Goal: Task Accomplishment & Management: Complete application form

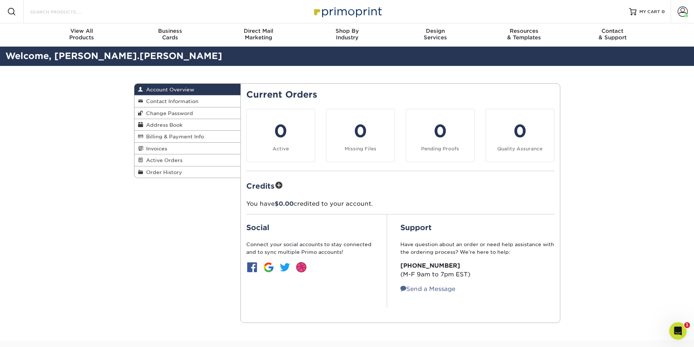
click at [52, 11] on input "Search Products" at bounding box center [65, 11] width 71 height 9
click at [173, 38] on div "Business Cards" at bounding box center [170, 34] width 89 height 13
click at [98, 12] on input "Search Products" at bounding box center [65, 11] width 71 height 9
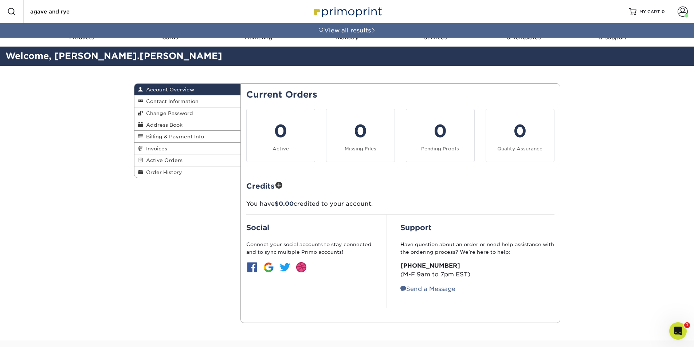
type input "agave and rye"
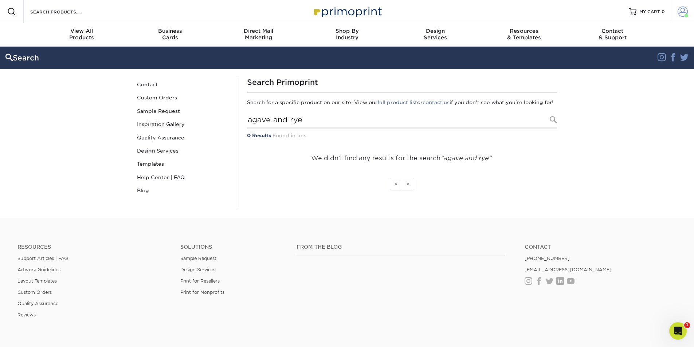
click at [678, 12] on span at bounding box center [683, 12] width 10 height 10
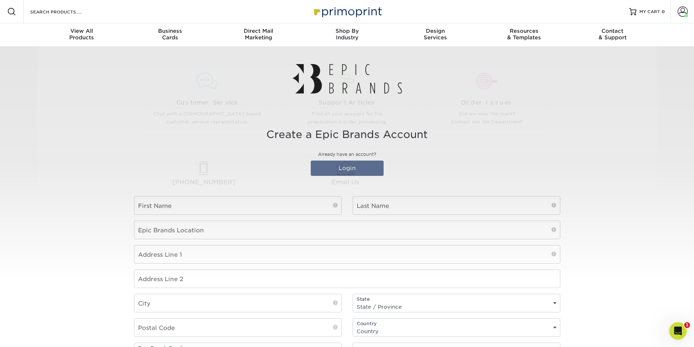
click at [619, 218] on section "Create a Epic Brands Account Already have an account? Login First Name Last Nam…" at bounding box center [347, 287] width 694 height 352
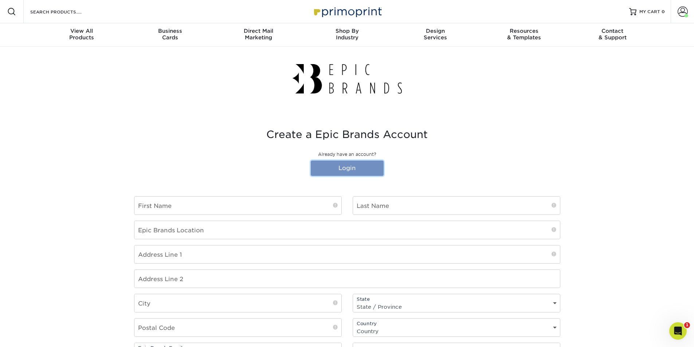
click at [356, 171] on link "Login" at bounding box center [347, 168] width 73 height 15
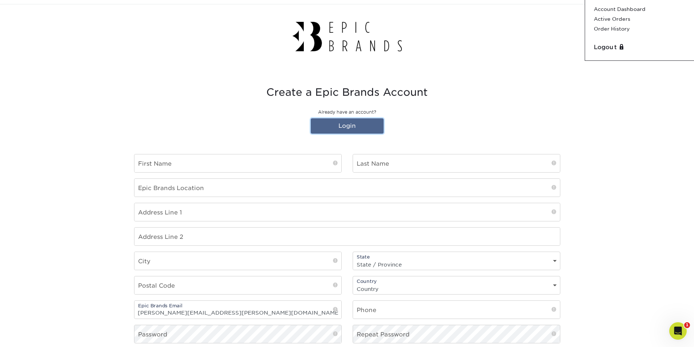
scroll to position [146, 0]
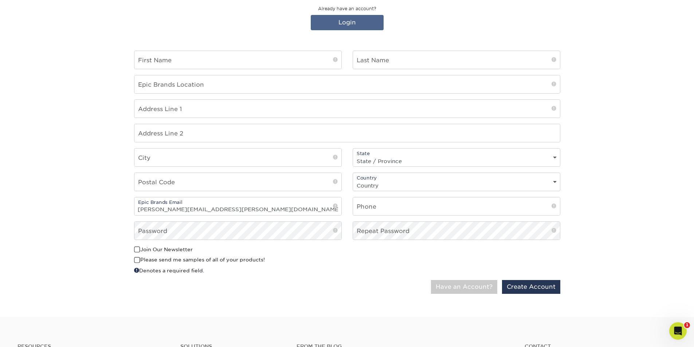
drag, startPoint x: 463, startPoint y: 277, endPoint x: 468, endPoint y: 280, distance: 6.0
click at [464, 277] on div "This is a non-profit Join Our Newsletter Please send me samples of all of your …" at bounding box center [347, 263] width 437 height 34
click at [470, 283] on button "Have an Account?" at bounding box center [464, 287] width 66 height 14
click at [469, 286] on button "Have an Account?" at bounding box center [464, 287] width 66 height 14
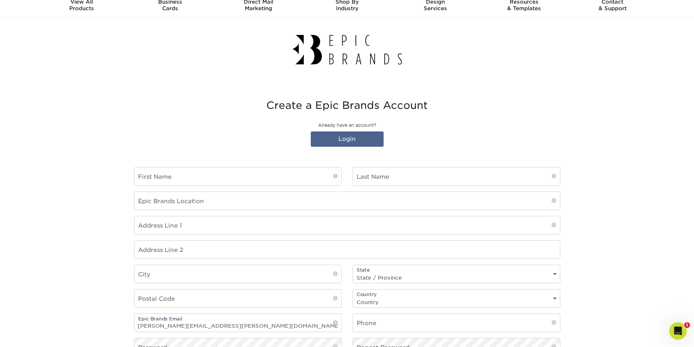
scroll to position [0, 0]
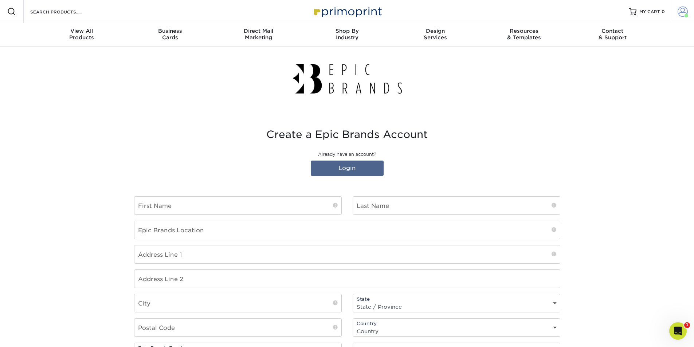
click at [678, 9] on span at bounding box center [683, 12] width 10 height 10
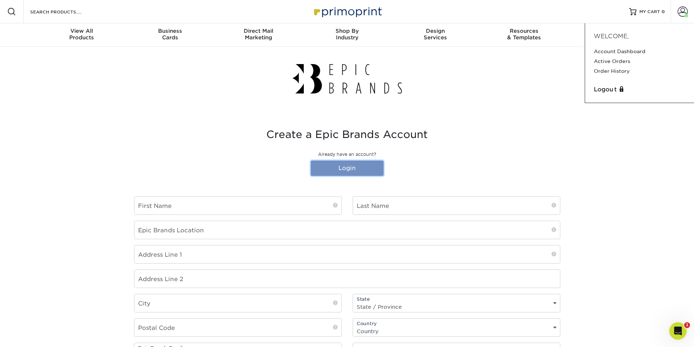
click at [368, 170] on link "Login" at bounding box center [347, 168] width 73 height 15
click at [348, 169] on link "Login" at bounding box center [347, 168] width 73 height 15
click at [358, 161] on link "Login" at bounding box center [347, 168] width 73 height 15
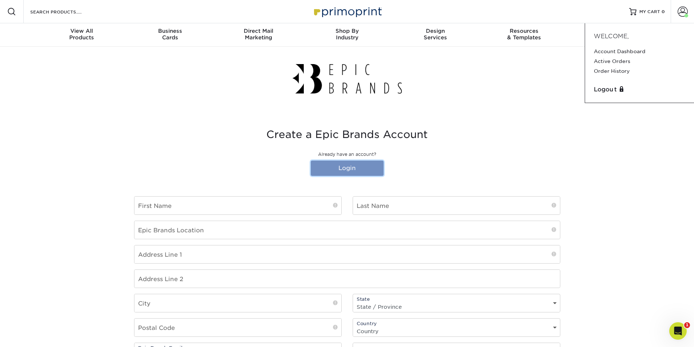
click at [361, 164] on link "Login" at bounding box center [347, 168] width 73 height 15
click at [339, 179] on div "Create a Epic Brands Account Already have an account? Login First Name Last Nam…" at bounding box center [347, 287] width 437 height 352
click at [339, 173] on link "Login" at bounding box center [347, 168] width 73 height 15
click at [284, 207] on input "text" at bounding box center [237, 206] width 207 height 18
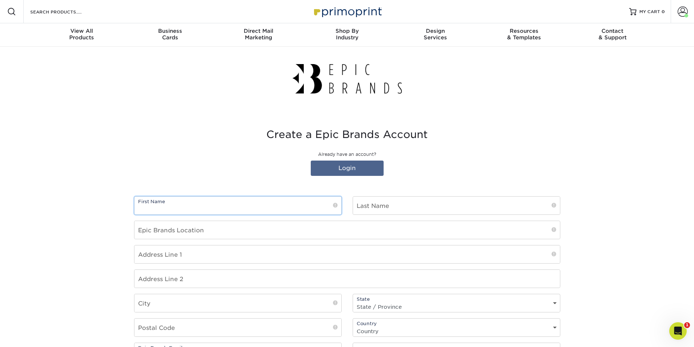
type input "[PERSON_NAME]"
type input "[STREET_ADDRESS]"
type input "Lexington-[GEOGRAPHIC_DATA] (Lex1)"
select select "KY"
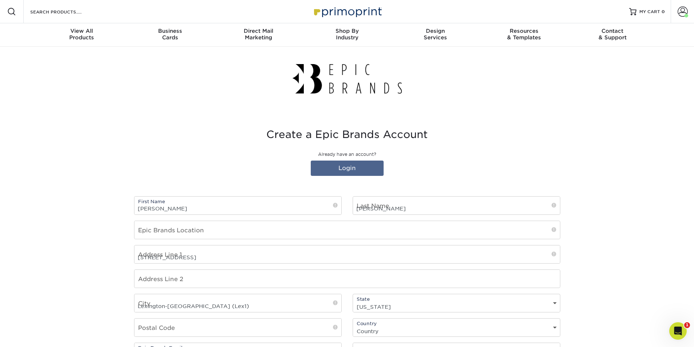
type input "40503"
select select "US"
type input "8593217260"
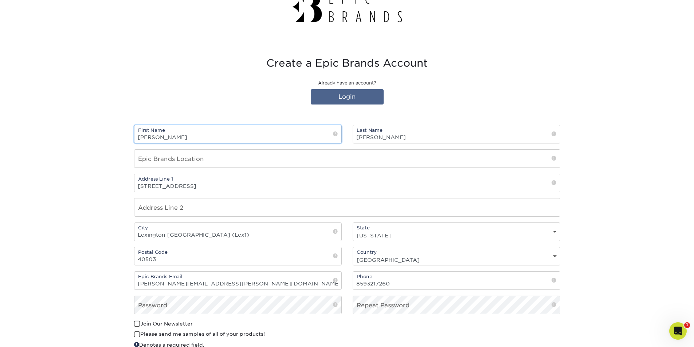
scroll to position [73, 0]
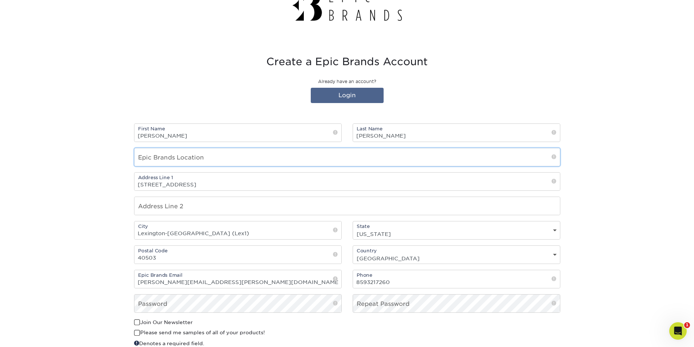
click at [469, 161] on input "text" at bounding box center [347, 157] width 426 height 18
click at [235, 159] on input "Agave and Rye" at bounding box center [347, 157] width 426 height 18
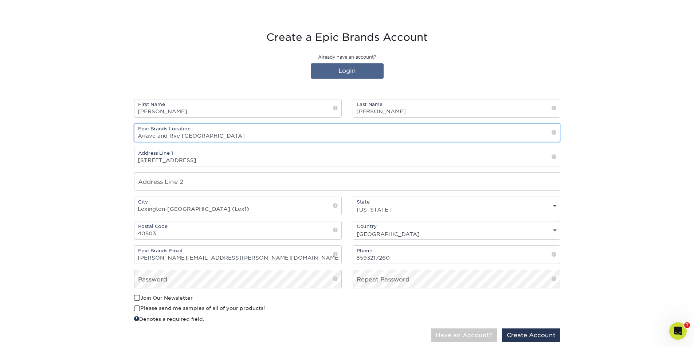
scroll to position [109, 0]
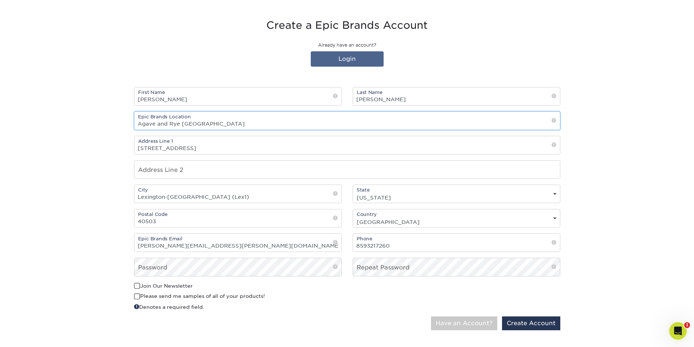
type input "Agave and Rye [GEOGRAPHIC_DATA]"
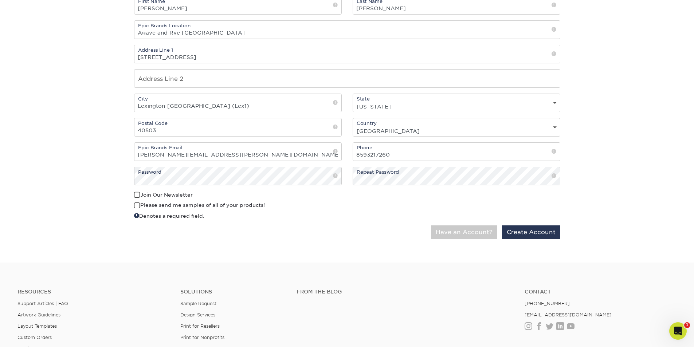
scroll to position [219, 0]
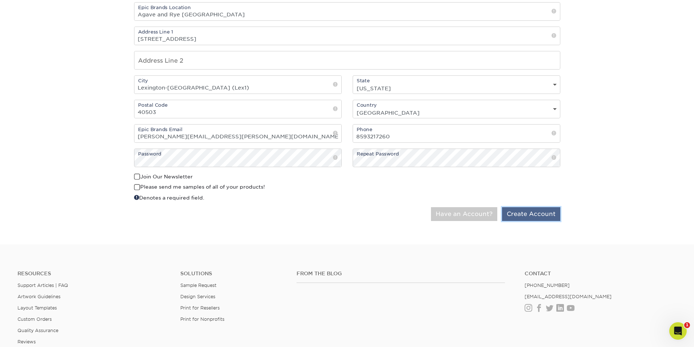
click at [526, 218] on button "Create Account" at bounding box center [531, 214] width 58 height 14
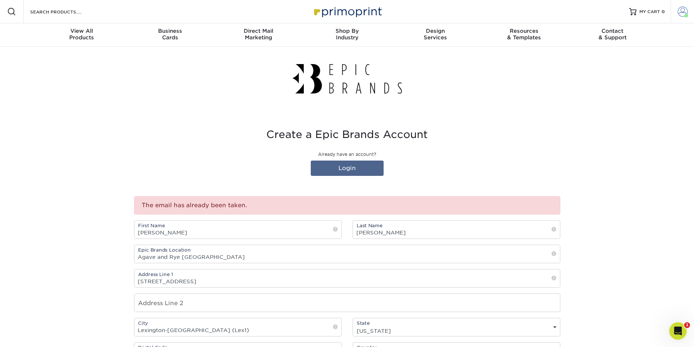
click at [682, 14] on span at bounding box center [683, 12] width 10 height 10
click at [628, 51] on link "Account Dashboard" at bounding box center [639, 52] width 91 height 10
